Goal: Task Accomplishment & Management: Use online tool/utility

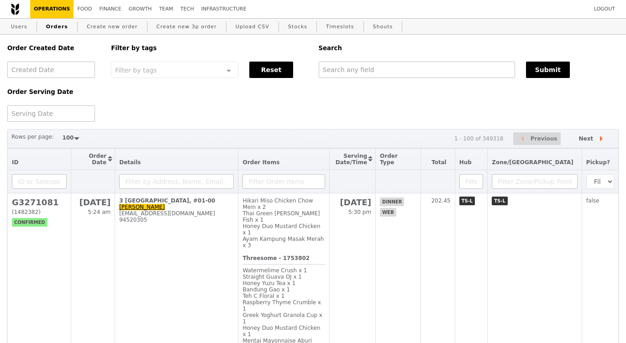
select select "100"
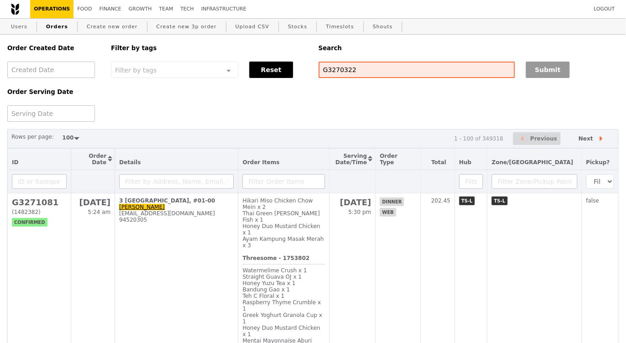
type input "G3270322"
click at [547, 74] on button "Submit" at bounding box center [548, 70] width 44 height 16
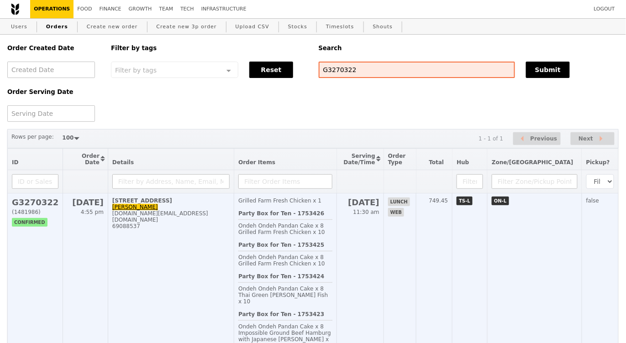
click at [199, 263] on td "[STREET_ADDRESS]-00 [PERSON_NAME] [DOMAIN_NAME][EMAIL_ADDRESS][DOMAIN_NAME] 690…" at bounding box center [171, 287] width 126 height 186
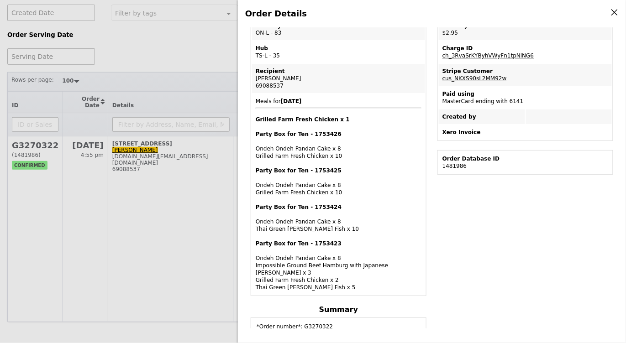
scroll to position [165, 0]
click at [398, 246] on div "Party Box for Ten - 1753423 Ondeh Ondeh Pandan Cake x 8 Impossible Ground Beef …" at bounding box center [339, 266] width 166 height 51
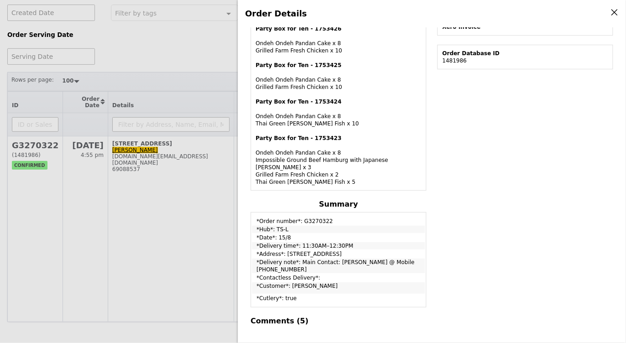
scroll to position [272, 0]
